Goal: Task Accomplishment & Management: Use online tool/utility

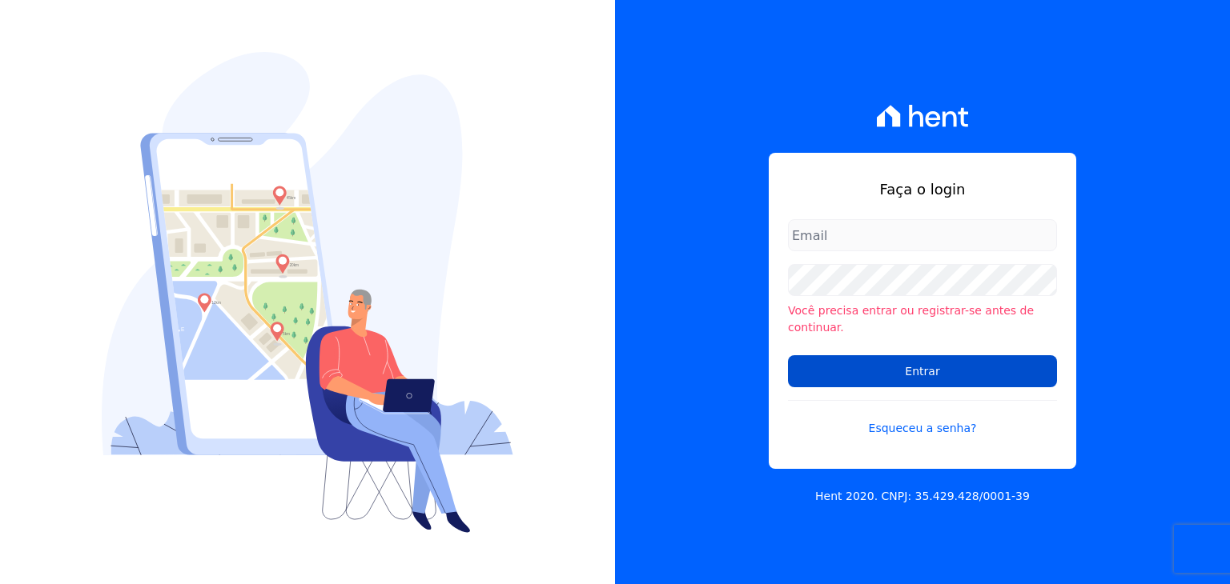
type input "henrique.campos@priori.com.vc"
click at [933, 360] on input "Entrar" at bounding box center [922, 371] width 269 height 32
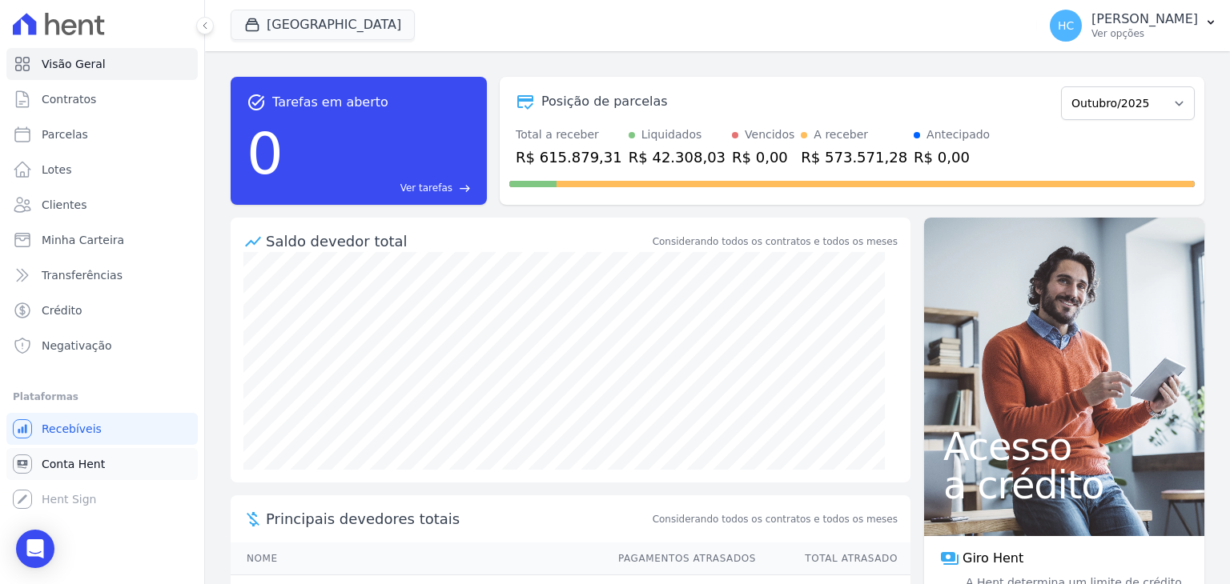
click at [67, 471] on span "Conta Hent" at bounding box center [73, 464] width 63 height 16
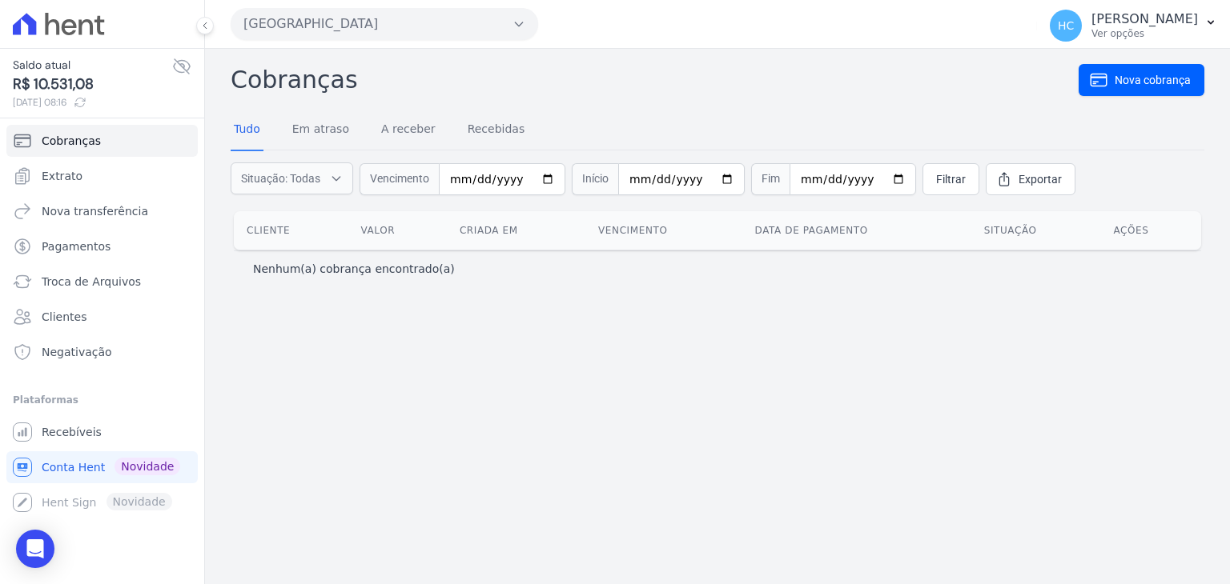
click at [68, 83] on span "R$ 10.531,08" at bounding box center [92, 85] width 159 height 22
copy span "10.531,08"
click at [114, 210] on span "Nova transferência" at bounding box center [95, 211] width 106 height 16
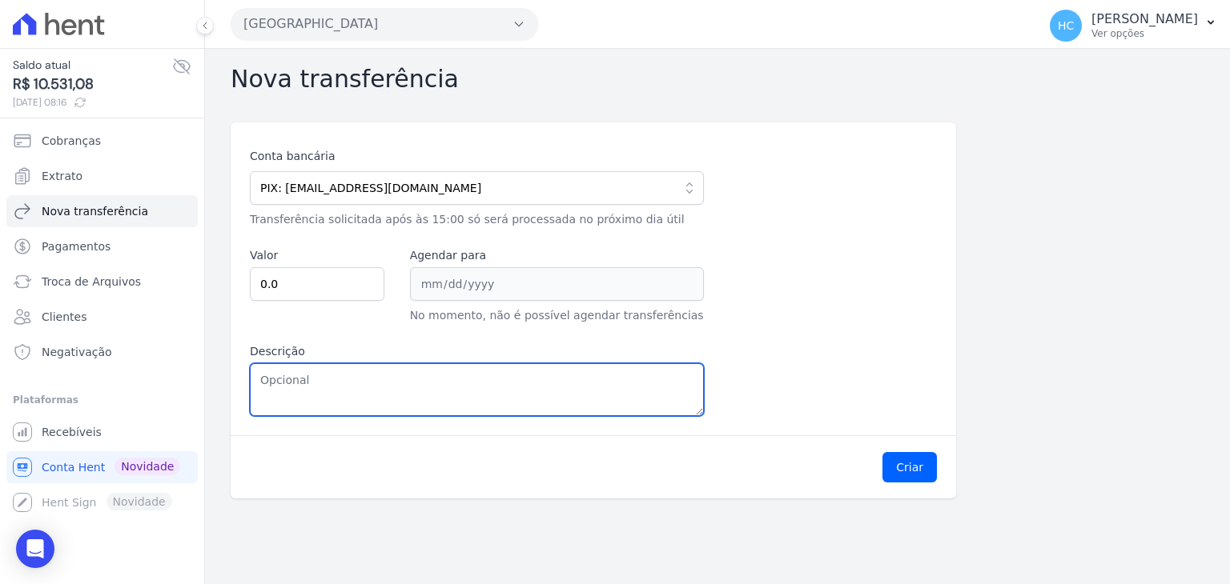
click at [395, 397] on textarea "Descrição" at bounding box center [477, 389] width 454 height 53
paste textarea "10.531,08"
click at [275, 382] on textarea "10.531,08" at bounding box center [477, 389] width 454 height 53
click at [275, 382] on textarea "10531,08" at bounding box center [477, 389] width 454 height 53
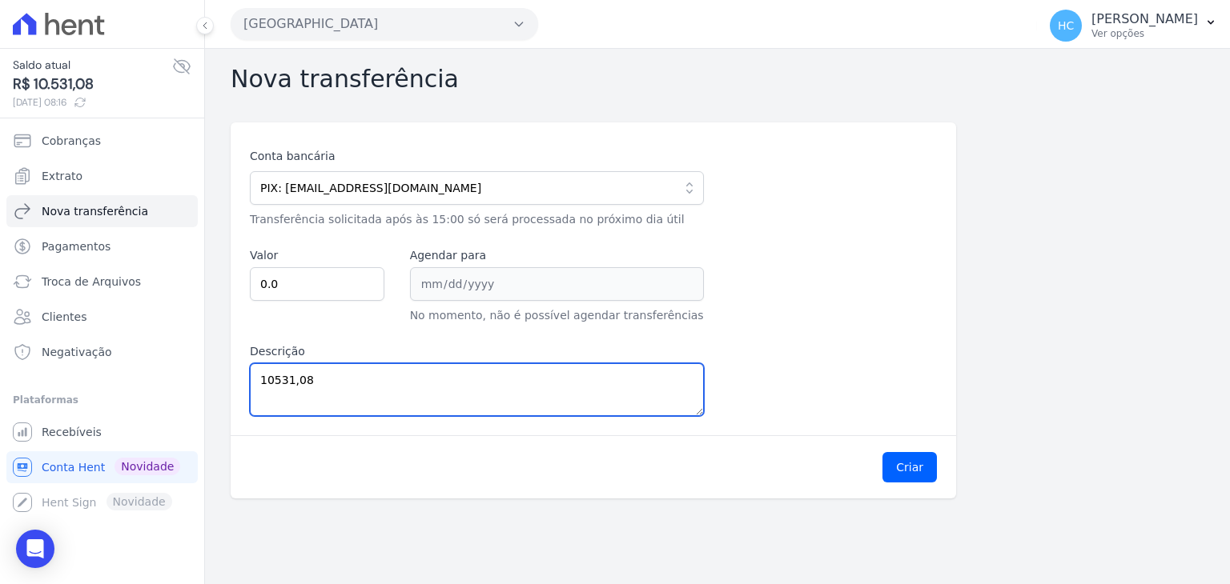
click at [275, 382] on textarea "10531,08" at bounding box center [477, 389] width 454 height 53
type textarea "10531,08"
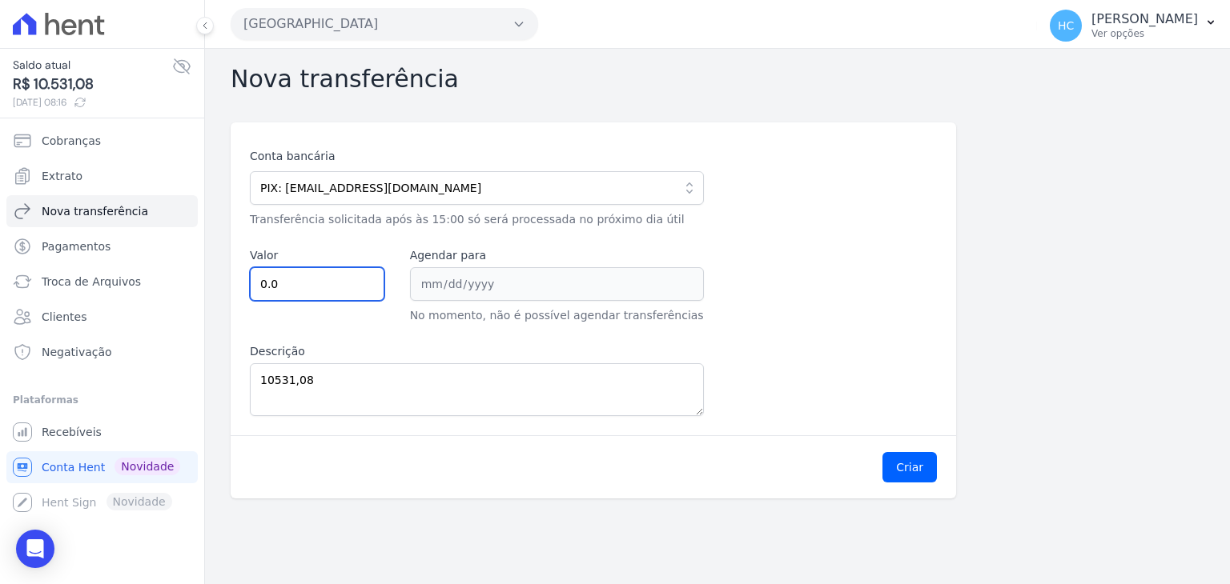
click at [312, 294] on input "0.0" at bounding box center [317, 284] width 134 height 34
paste input "10531.08"
type input "10531.08"
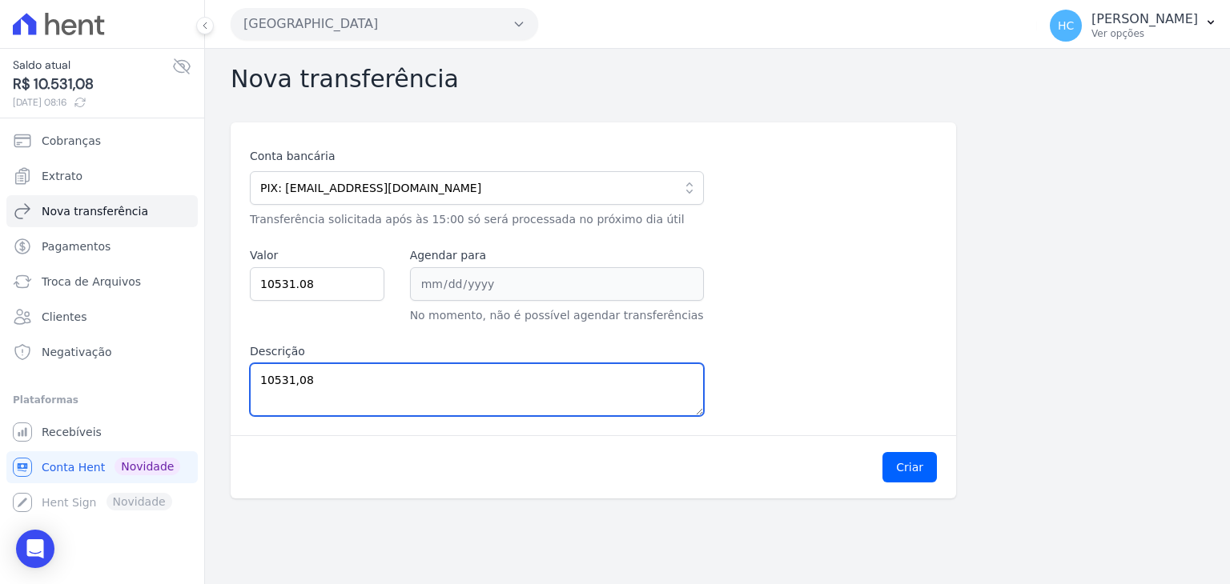
click at [391, 385] on textarea "10531,08" at bounding box center [477, 389] width 454 height 53
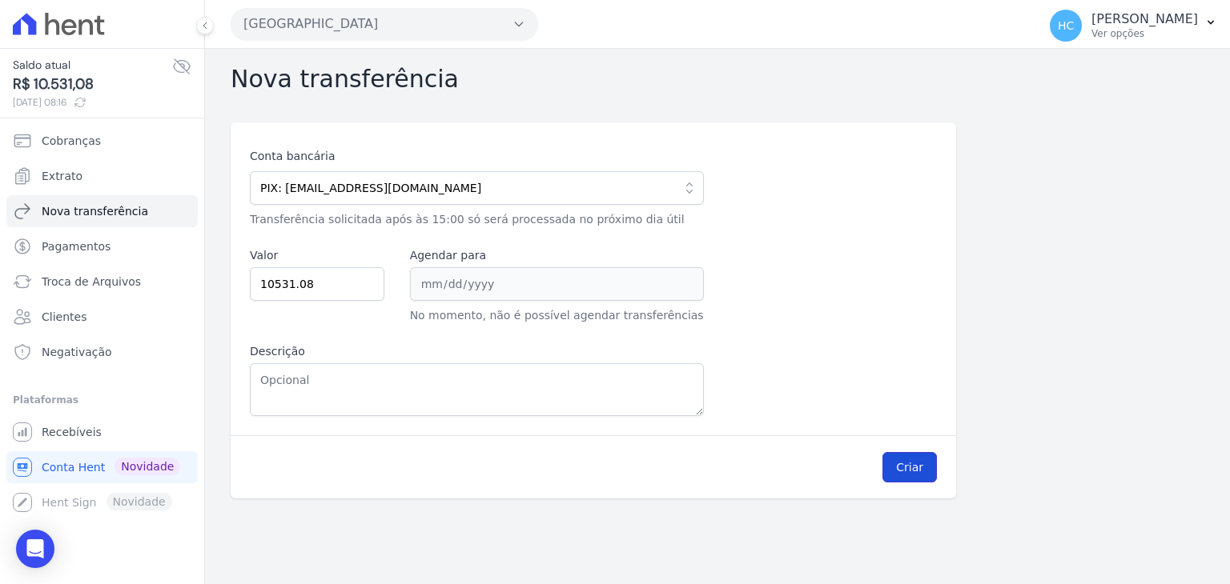
click at [904, 455] on button "Criar" at bounding box center [909, 467] width 54 height 30
